Goal: Check status: Check status

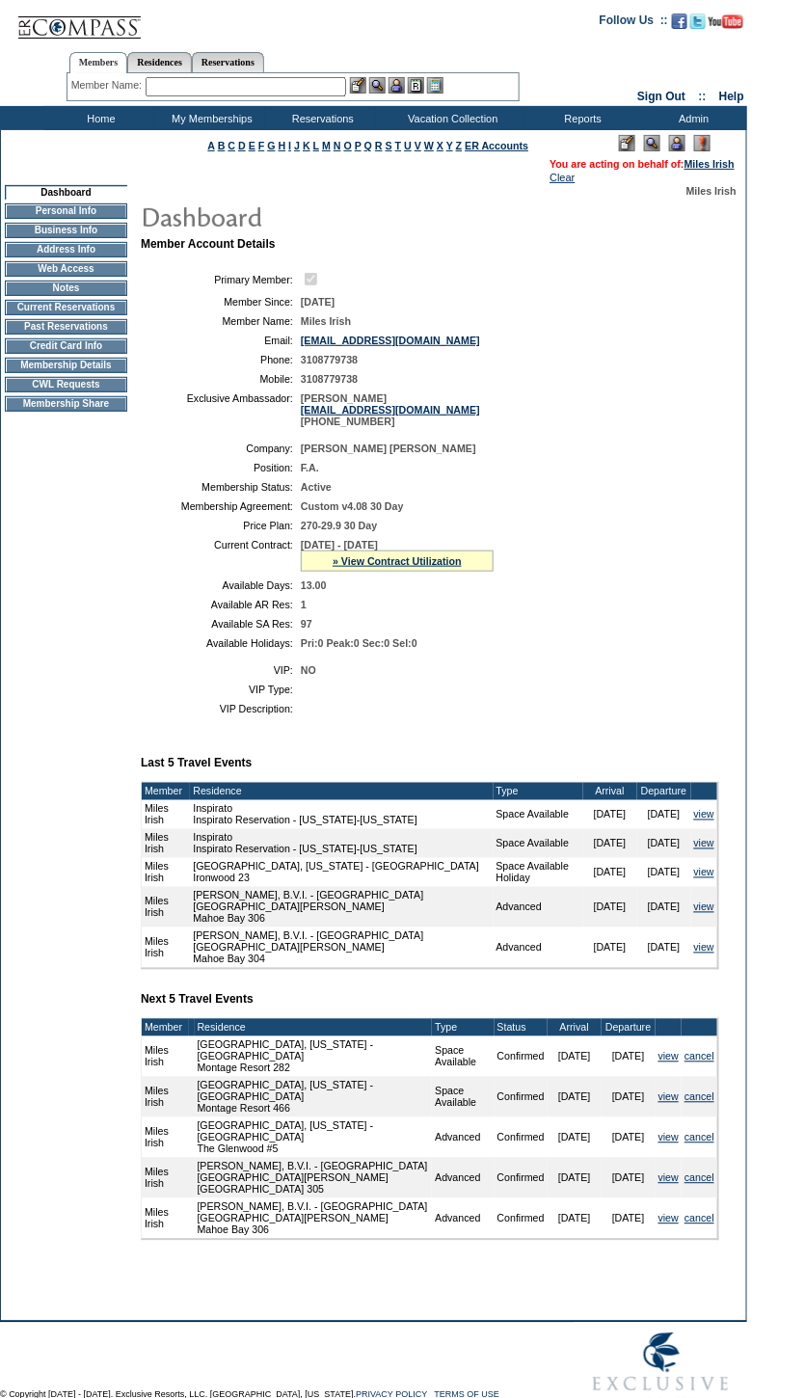
click at [446, 572] on div "» View Contract Utilization" at bounding box center [397, 560] width 193 height 21
click at [448, 567] on link "» View Contract Utilization" at bounding box center [397, 561] width 129 height 12
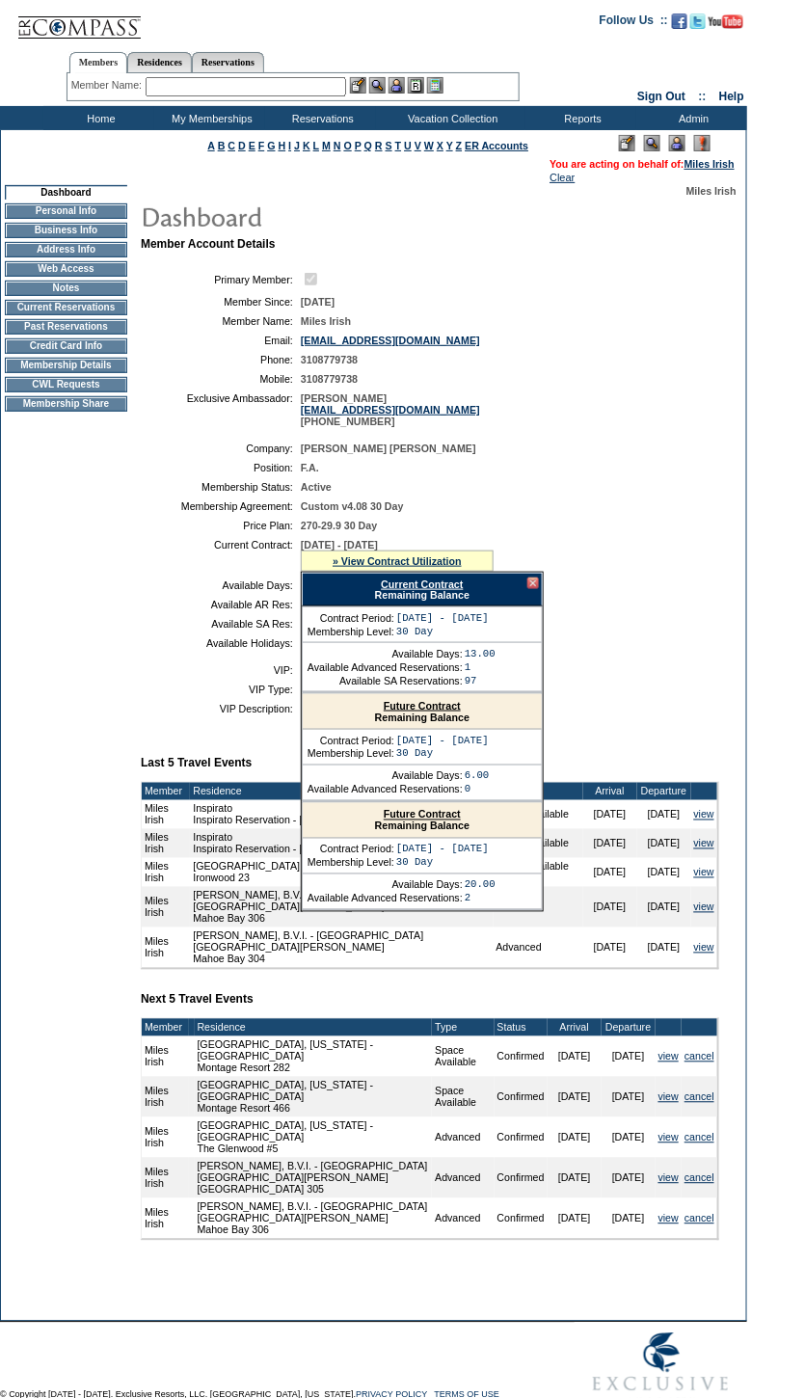
click at [460, 711] on link "Future Contract" at bounding box center [422, 706] width 77 height 12
click at [533, 589] on div at bounding box center [533, 583] width 12 height 12
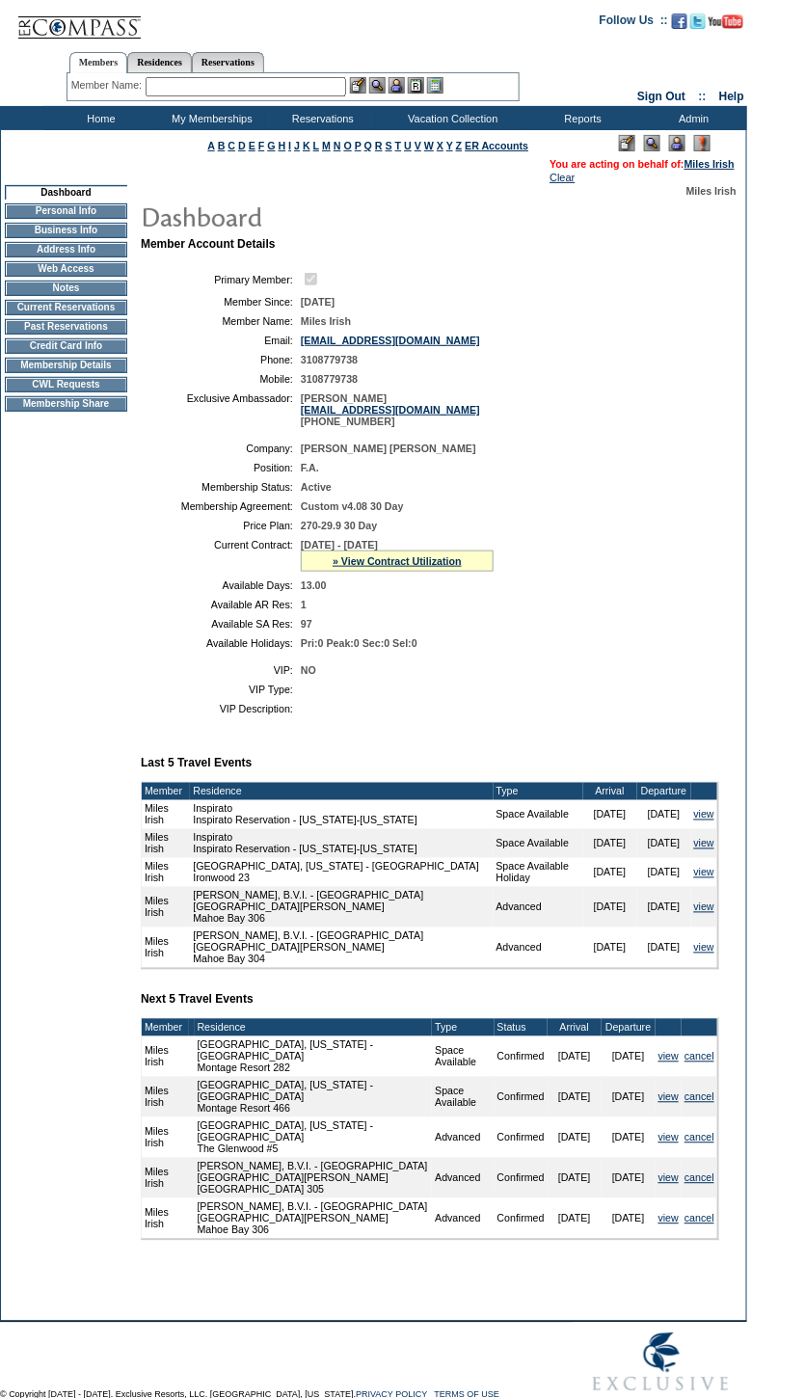
click at [416, 566] on div "» View Contract Utilization" at bounding box center [397, 560] width 193 height 21
click at [417, 567] on div "» View Contract Utilization" at bounding box center [397, 560] width 193 height 21
drag, startPoint x: 417, startPoint y: 566, endPoint x: 396, endPoint y: 572, distance: 22.0
click at [402, 568] on div "» View Contract Utilization" at bounding box center [397, 560] width 193 height 21
click at [396, 567] on link "» View Contract Utilization" at bounding box center [397, 561] width 129 height 12
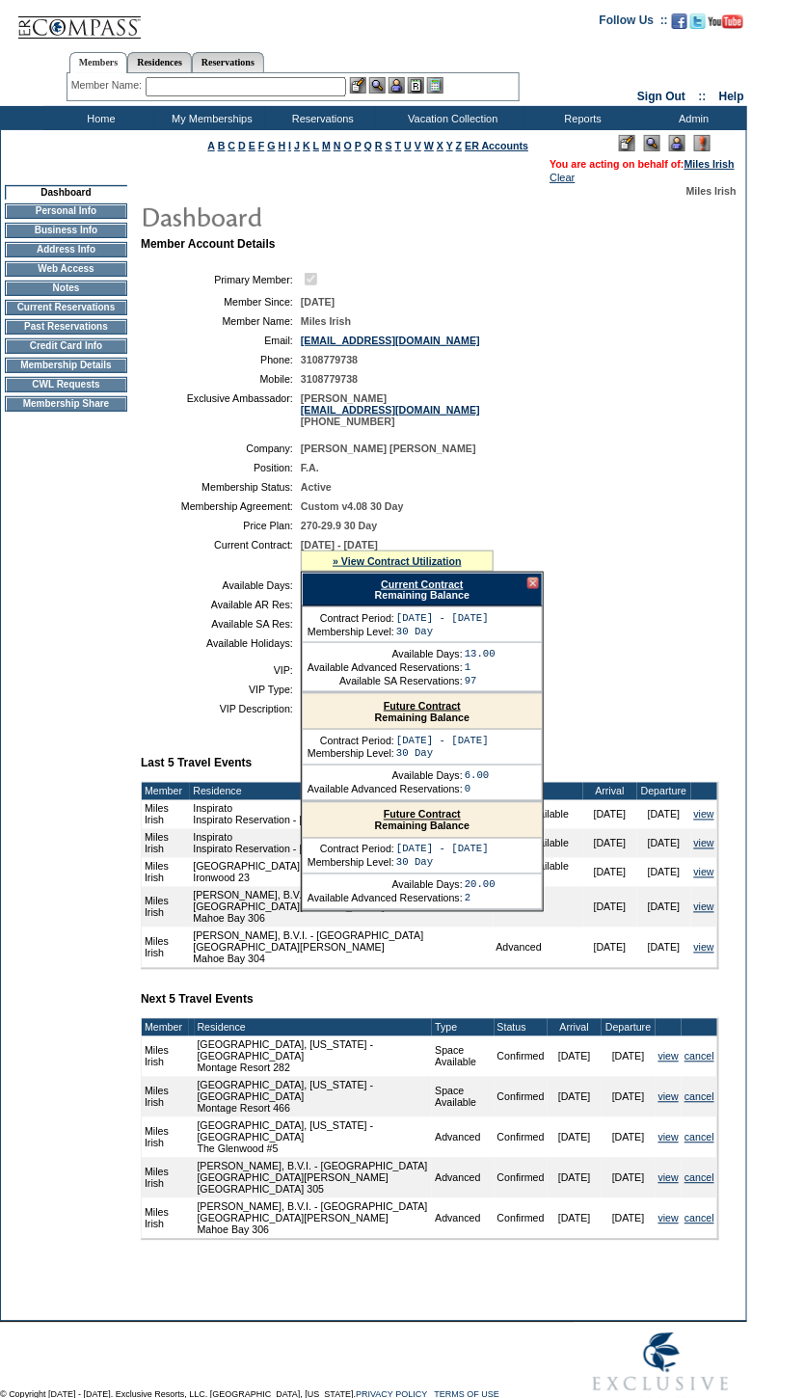
click at [426, 711] on link "Future Contract" at bounding box center [422, 706] width 77 height 12
click at [442, 711] on link "Future Contract" at bounding box center [422, 706] width 77 height 12
click at [533, 589] on div at bounding box center [533, 583] width 12 height 12
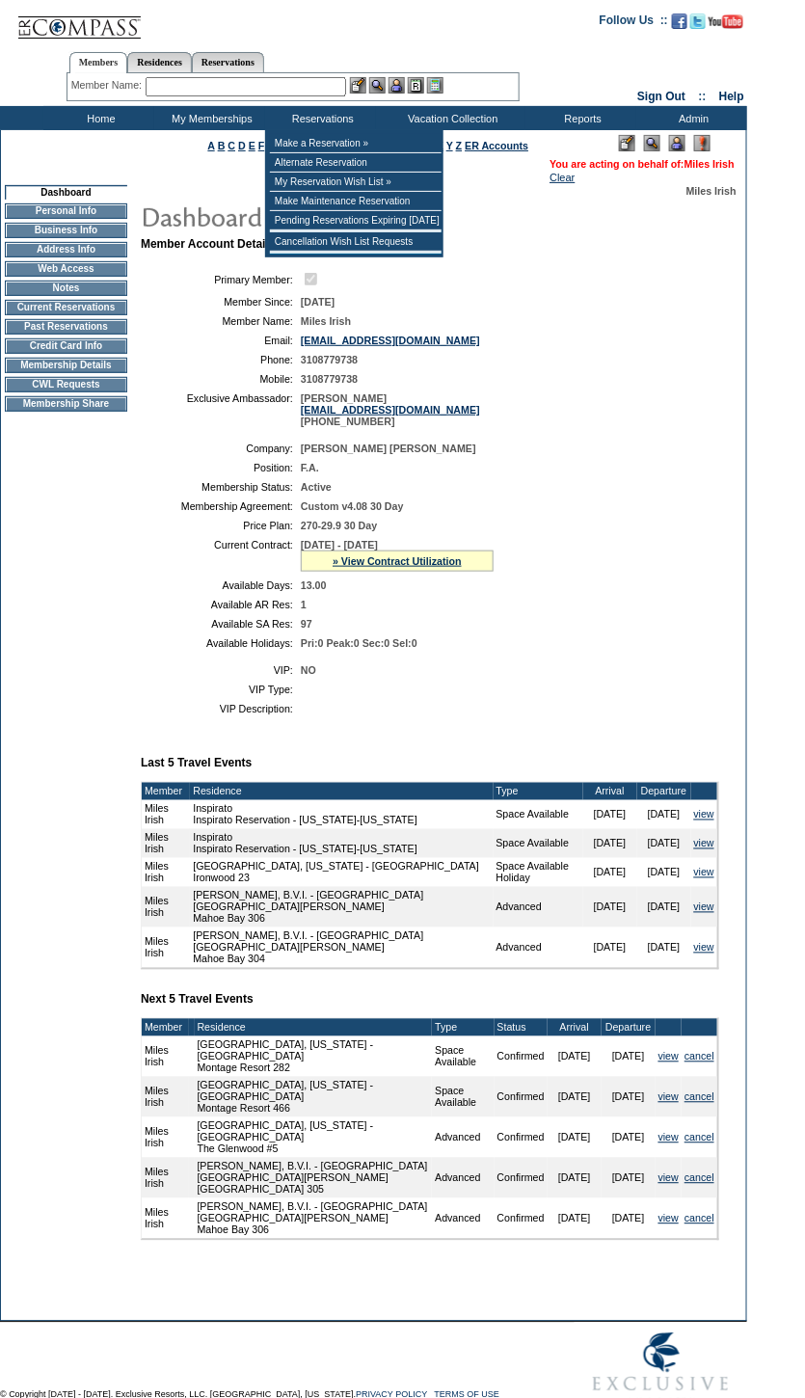
click at [720, 167] on link "Miles Irish" at bounding box center [709, 164] width 50 height 12
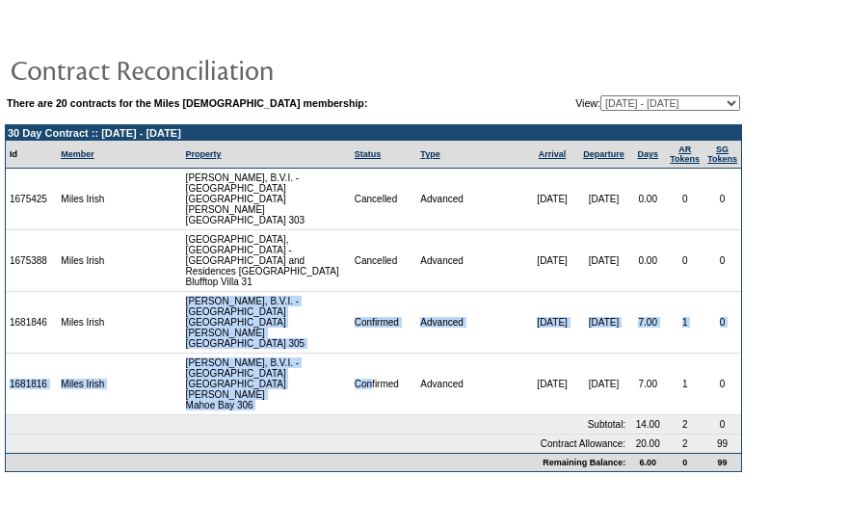
drag, startPoint x: 180, startPoint y: 283, endPoint x: 361, endPoint y: 343, distance: 190.8
click at [361, 343] on tbody "30 Day Contract :: [DATE] - [DATE] Id Member Property Status Type Arrival Depar…" at bounding box center [374, 298] width 736 height 346
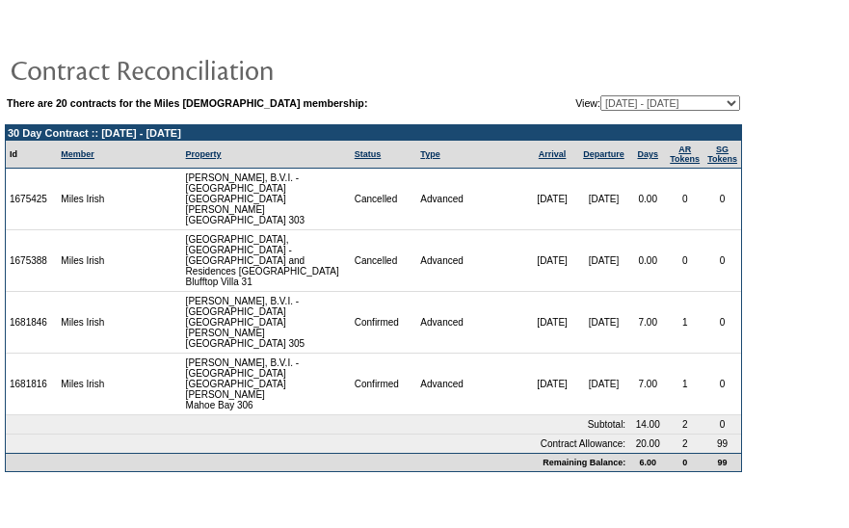
drag, startPoint x: 361, startPoint y: 343, endPoint x: 416, endPoint y: 348, distance: 55.2
click at [416, 354] on td "Advanced" at bounding box center [471, 385] width 110 height 62
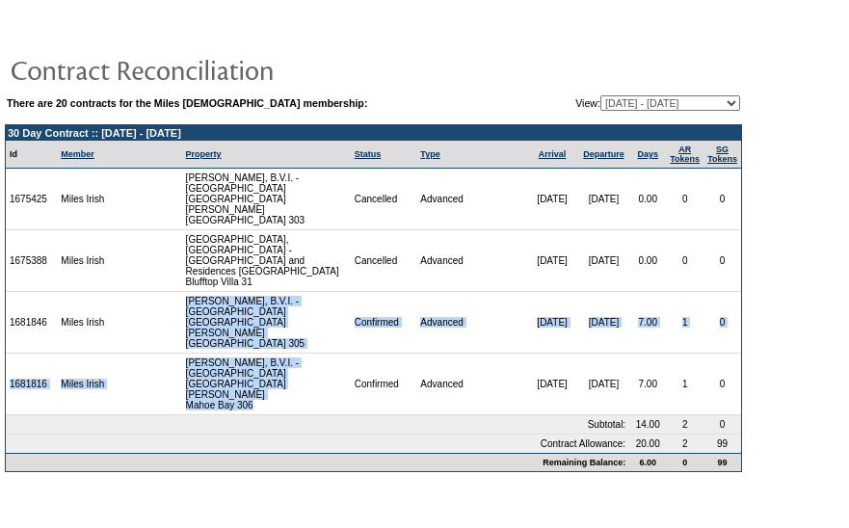
drag, startPoint x: 282, startPoint y: 356, endPoint x: 174, endPoint y: 289, distance: 127.6
click at [174, 289] on tbody "30 Day Contract :: [DATE] - [DATE] Id Member Property Status Type Arrival Depar…" at bounding box center [374, 298] width 736 height 346
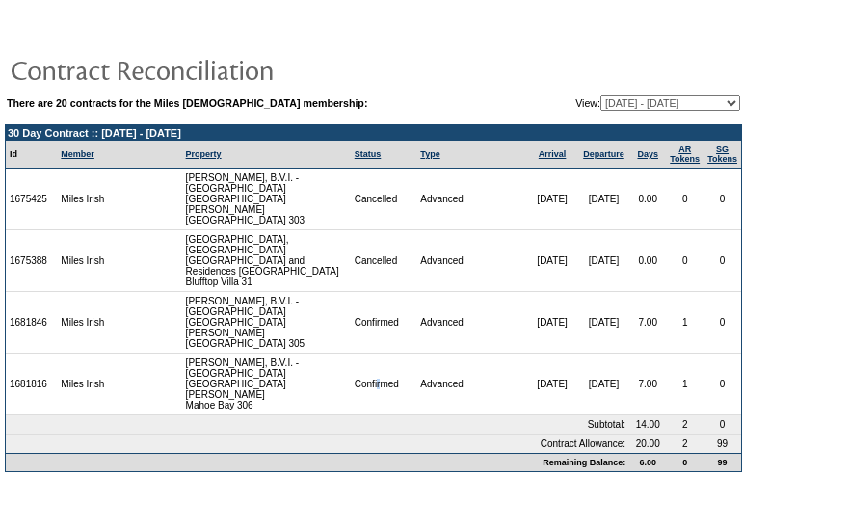
drag, startPoint x: 174, startPoint y: 289, endPoint x: 370, endPoint y: 345, distance: 204.4
click at [370, 354] on td "Confirmed" at bounding box center [384, 385] width 67 height 62
drag, startPoint x: 370, startPoint y: 345, endPoint x: 472, endPoint y: 345, distance: 102.2
click at [472, 354] on td "Advanced" at bounding box center [471, 385] width 110 height 62
